Goal: Information Seeking & Learning: Learn about a topic

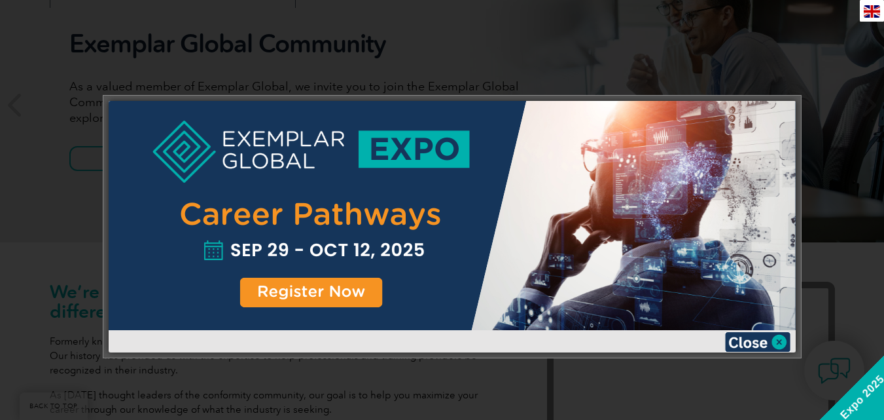
scroll to position [196, 0]
click at [775, 341] on img at bounding box center [757, 342] width 65 height 20
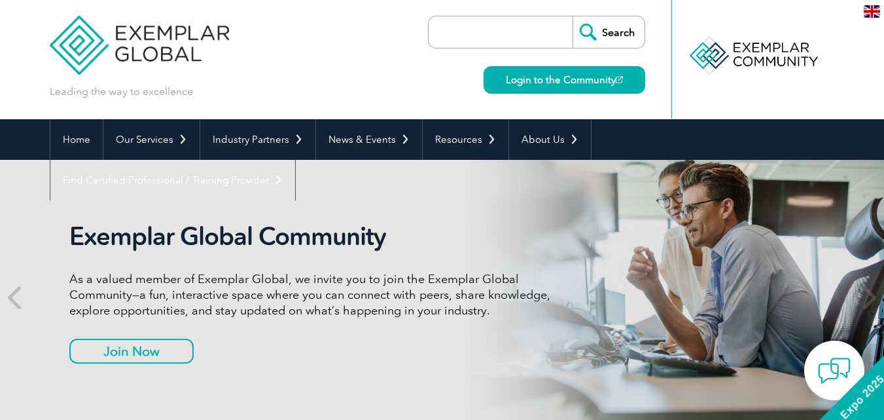
scroll to position [0, 0]
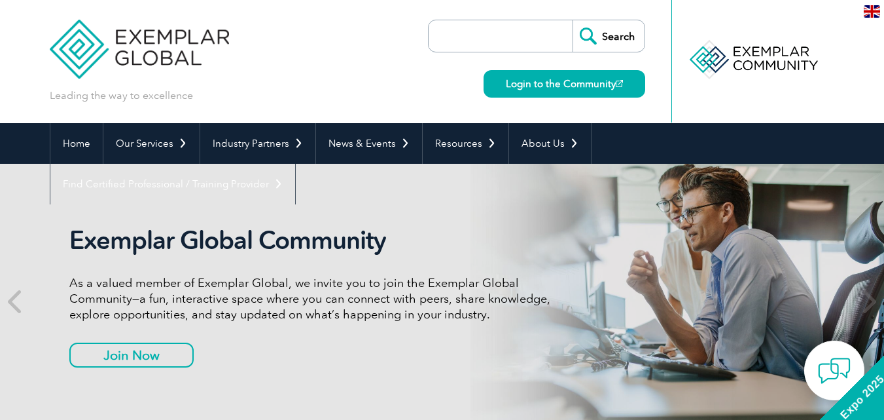
click at [492, 27] on input "search" at bounding box center [503, 35] width 137 height 31
type input "iso"
click at [573, 20] on input "Search" at bounding box center [609, 35] width 72 height 31
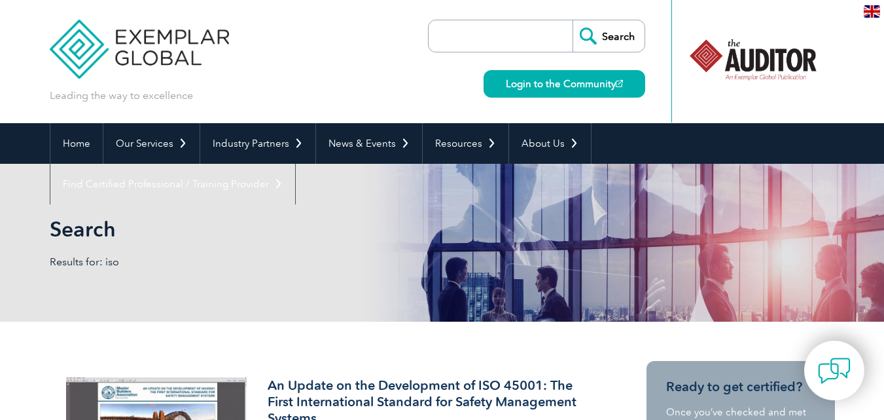
click at [503, 46] on input "search" at bounding box center [503, 35] width 137 height 31
type input "awareness"
click at [573, 20] on input "Search" at bounding box center [609, 35] width 72 height 31
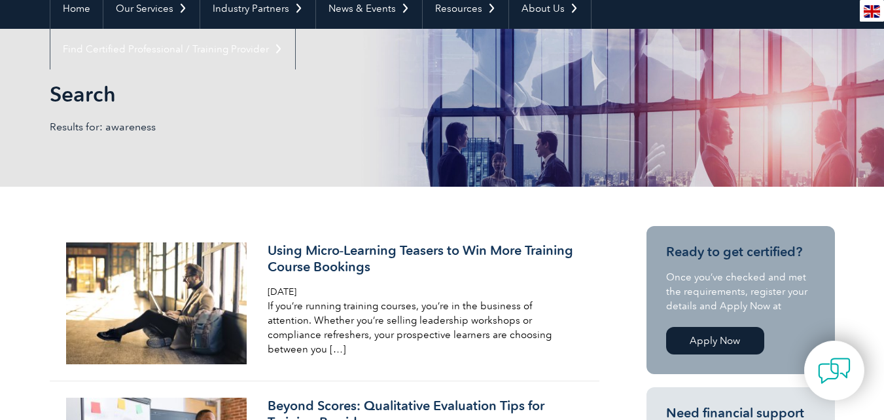
scroll to position [196, 0]
